Goal: Transaction & Acquisition: Purchase product/service

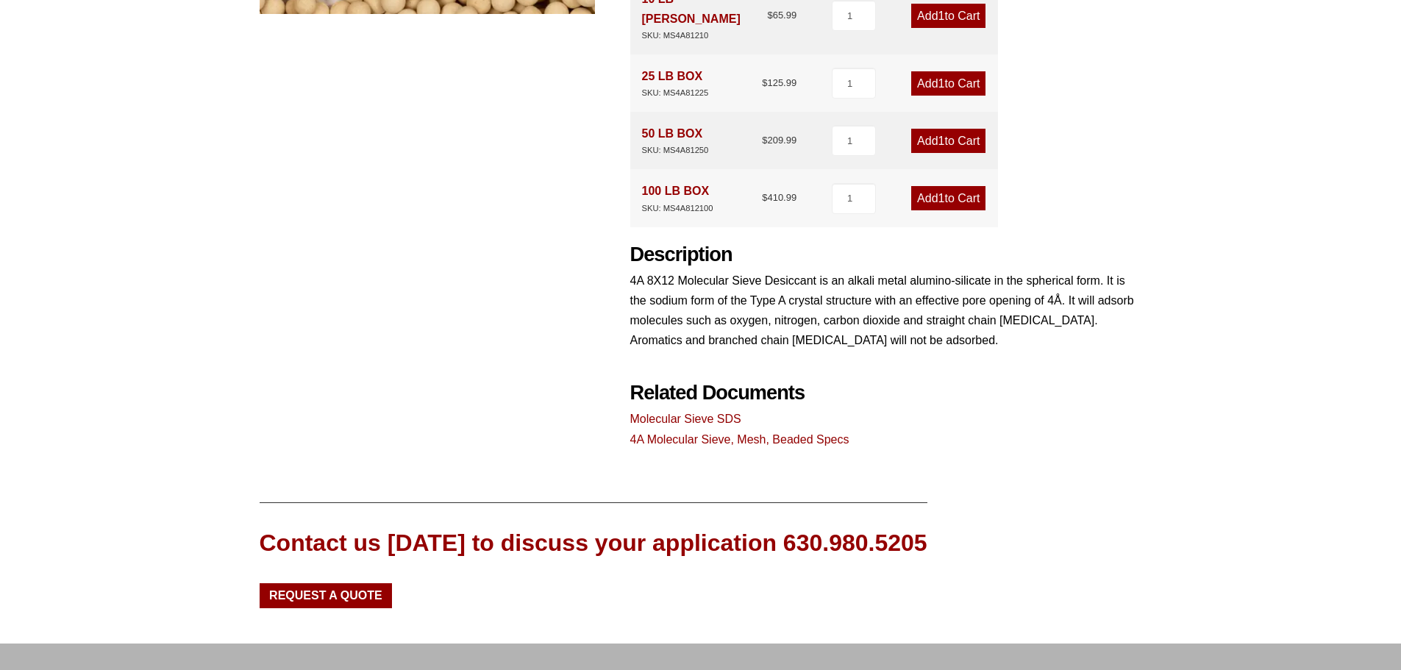
scroll to position [633, 0]
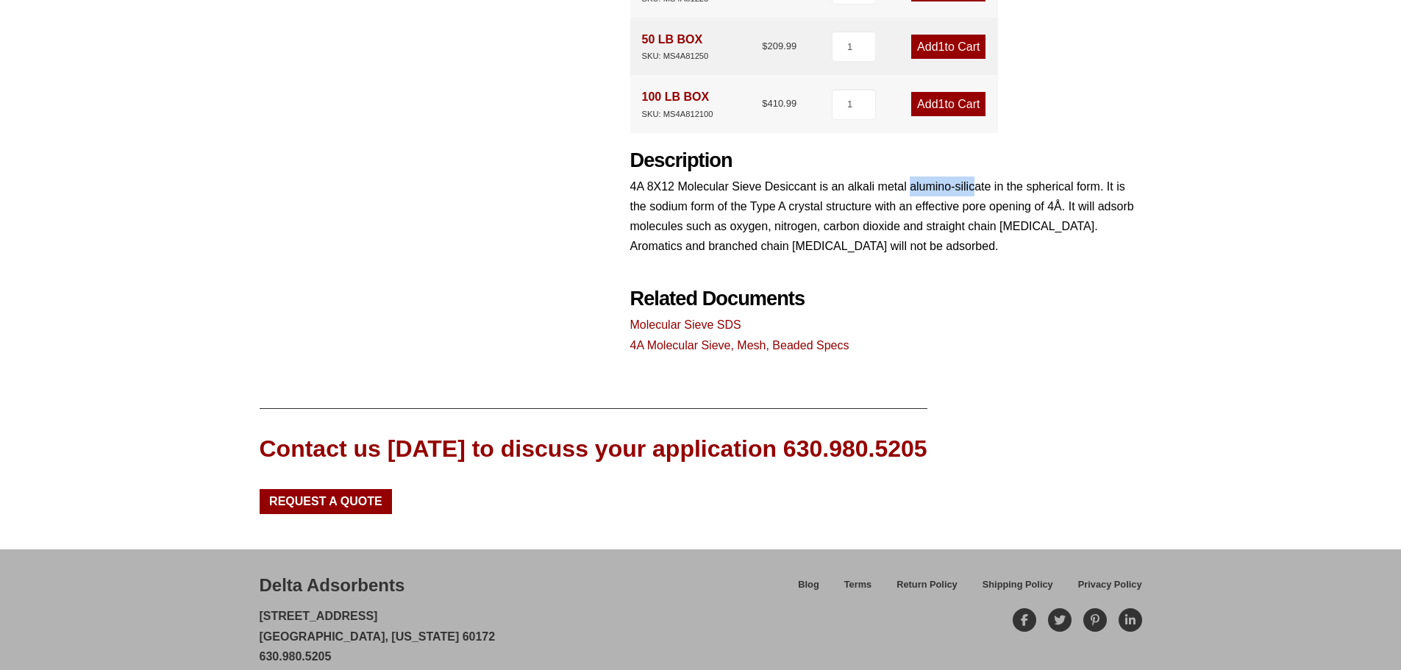
drag, startPoint x: 911, startPoint y: 144, endPoint x: 977, endPoint y: 140, distance: 67.1
click at [977, 177] on p "4A 8X12 Molecular Sieve Desiccant is an alkali metal alumino-silicate in the sp…" at bounding box center [886, 217] width 512 height 80
drag, startPoint x: 707, startPoint y: 587, endPoint x: 648, endPoint y: 578, distance: 59.5
click at [705, 587] on div "Delta Adsorbents [STREET_ADDRESS][US_STATE] 630.980.5205 [EMAIL_ADDRESS][DOMAIN…" at bounding box center [499, 629] width 479 height 113
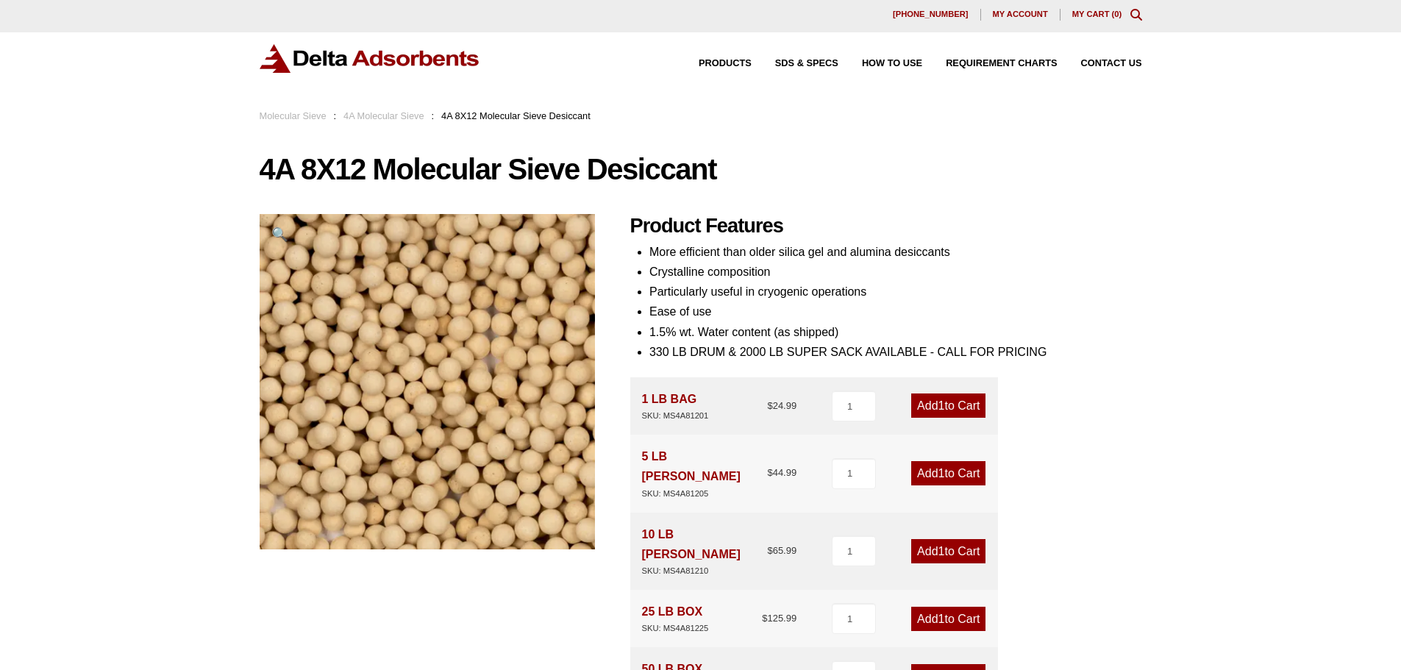
scroll to position [368, 0]
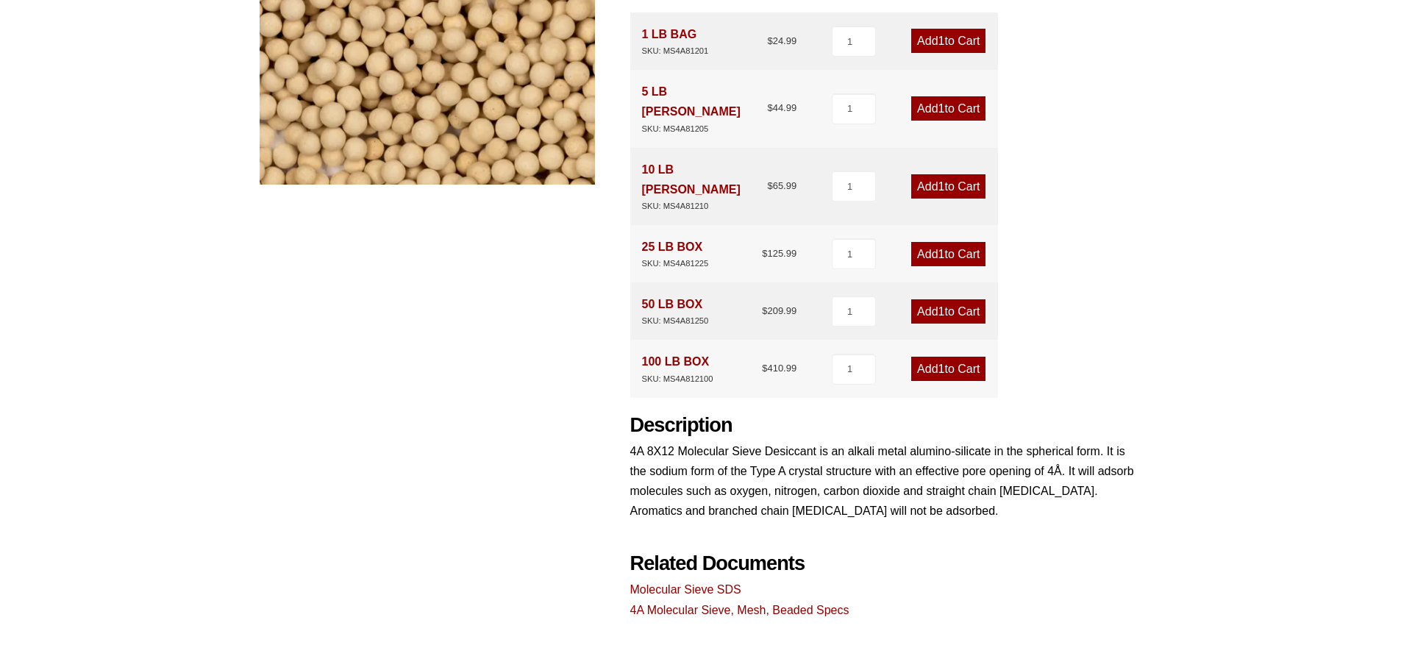
click at [911, 441] on p "4A 8X12 Molecular Sieve Desiccant is an alkali metal alumino-silicate in the sp…" at bounding box center [886, 481] width 512 height 80
drag, startPoint x: 909, startPoint y: 408, endPoint x: 987, endPoint y: 410, distance: 78.0
click at [987, 441] on p "4A 8X12 Molecular Sieve Desiccant is an alkali metal alumino-silicate in the sp…" at bounding box center [886, 481] width 512 height 80
click at [988, 441] on p "4A 8X12 Molecular Sieve Desiccant is an alkali metal alumino-silicate in the sp…" at bounding box center [886, 481] width 512 height 80
drag, startPoint x: 911, startPoint y: 415, endPoint x: 989, endPoint y: 410, distance: 78.1
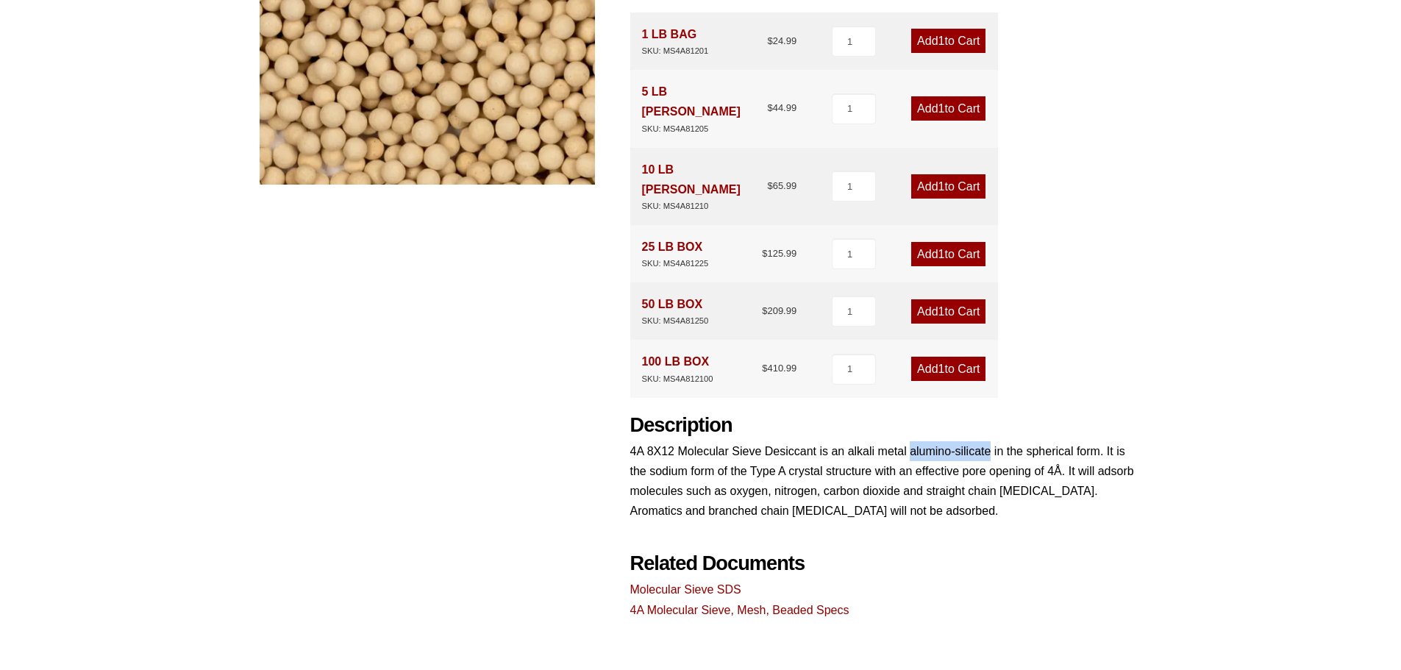
click at [989, 441] on p "4A 8X12 Molecular Sieve Desiccant is an alkali metal alumino-silicate in the sp…" at bounding box center [886, 481] width 512 height 80
copy p "alumino-silicate"
